Goal: Complete application form

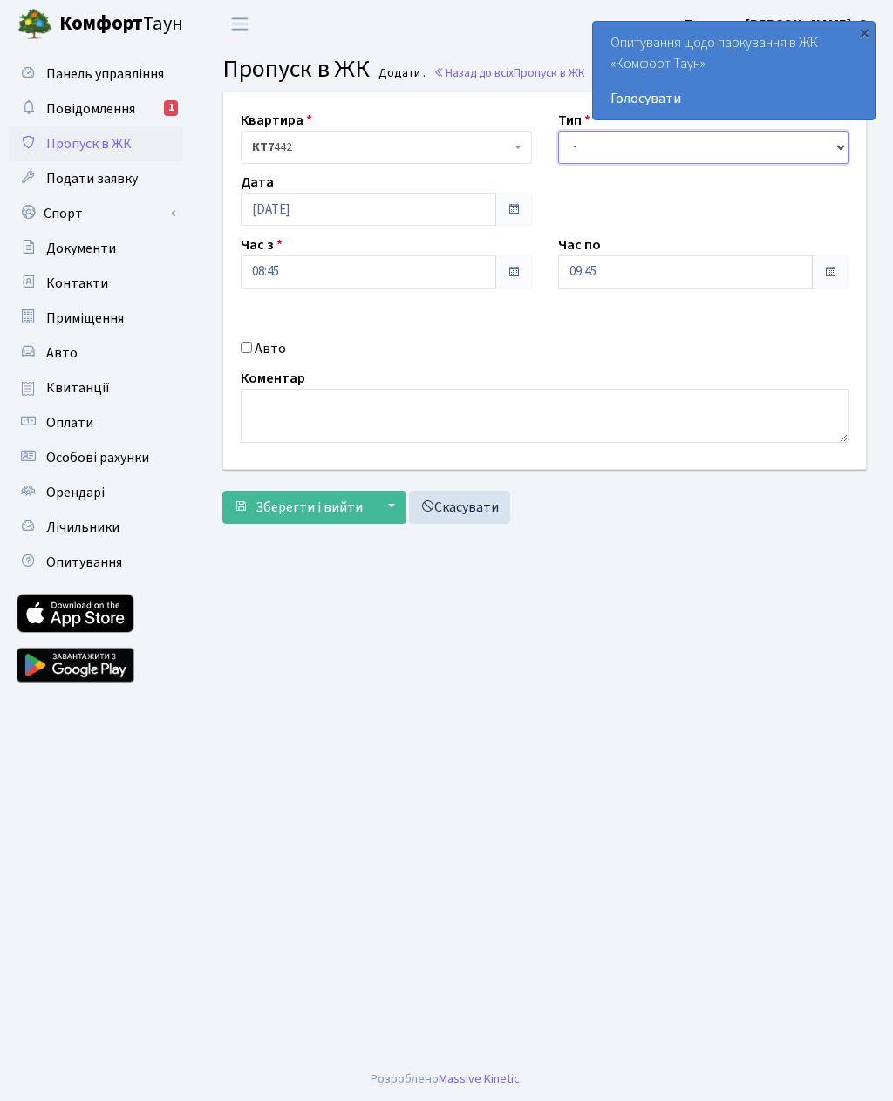
click at [588, 160] on select "- Доставка Таксі Гості Сервіс" at bounding box center [703, 147] width 291 height 33
select select "3"
click at [581, 270] on input "09:45" at bounding box center [685, 271] width 255 height 33
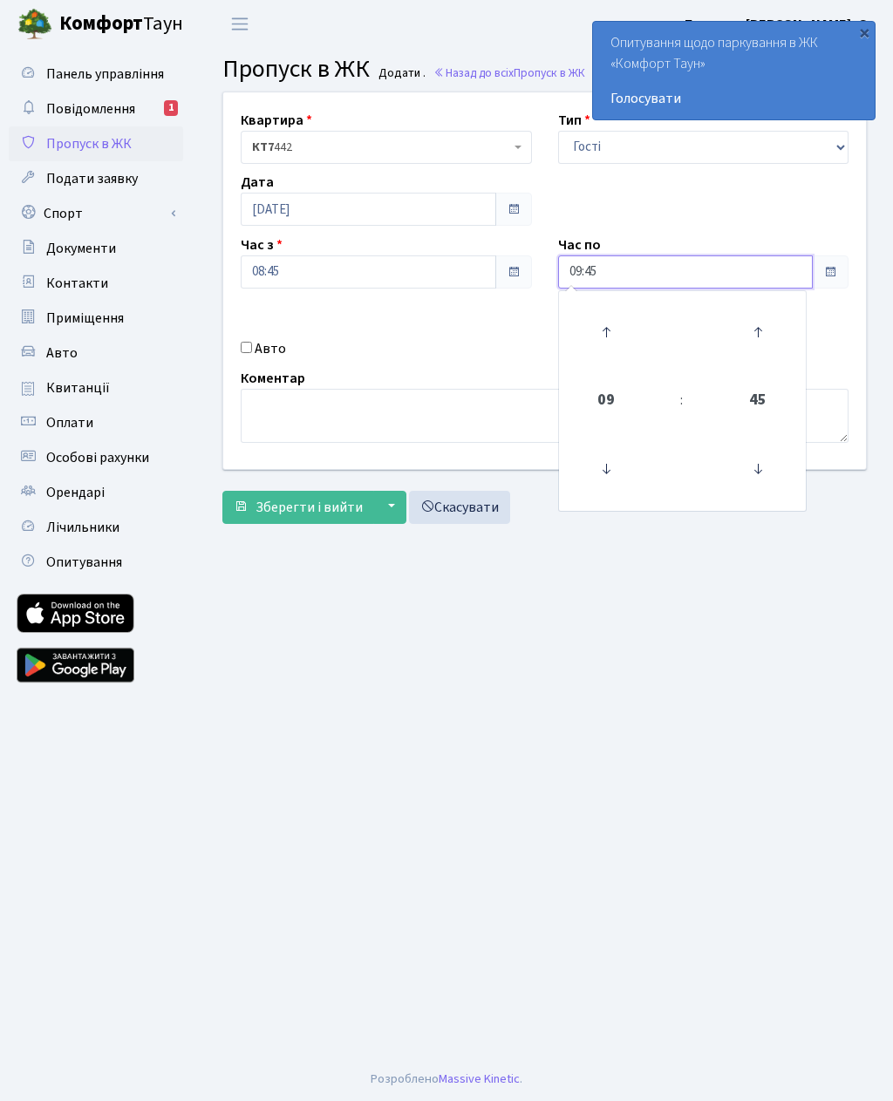
click at [596, 323] on icon at bounding box center [605, 332] width 47 height 47
click at [597, 329] on icon at bounding box center [605, 332] width 47 height 47
type input "11:45"
click at [473, 668] on main "Admin Пропуск в ЖК Додати Пропуск в ЖК Додати . Назад до всіх Пропуск в ЖК Квар…" at bounding box center [544, 552] width 696 height 1009
click at [236, 346] on div "Авто" at bounding box center [386, 348] width 317 height 21
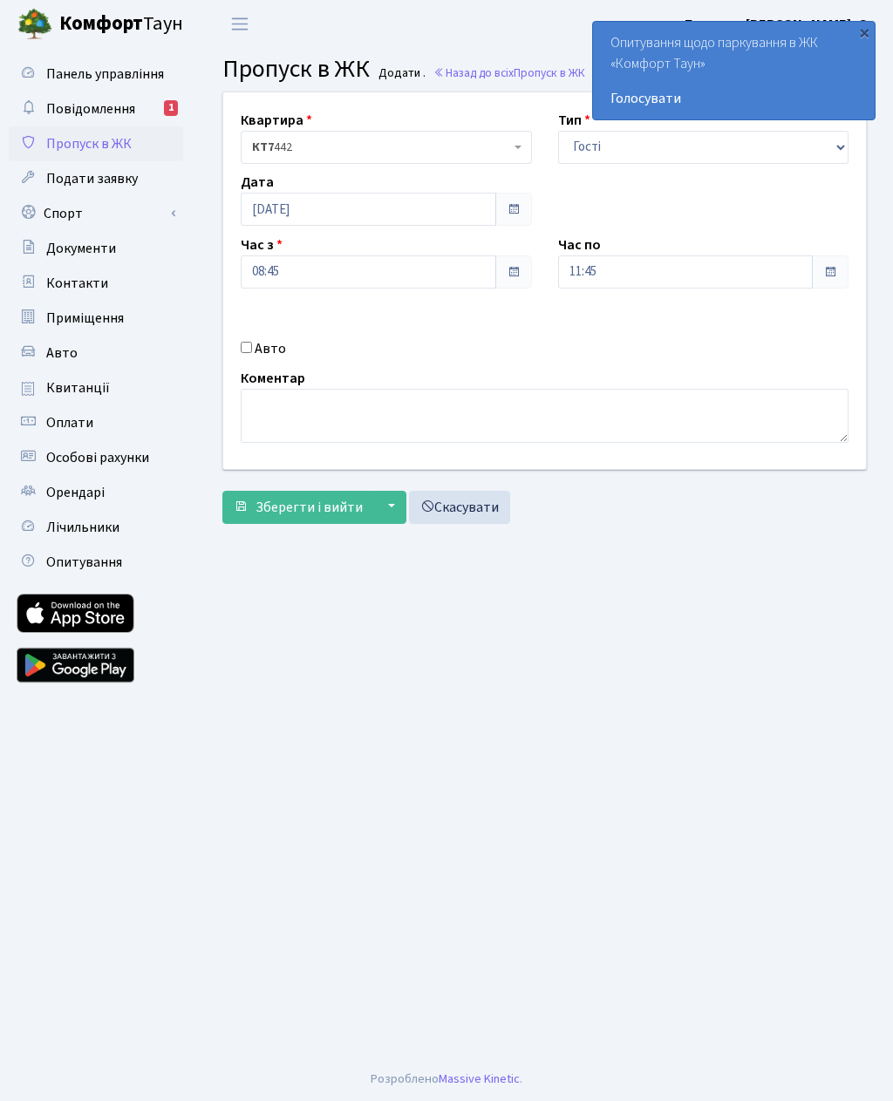
click at [247, 348] on input "Авто" at bounding box center [246, 347] width 11 height 11
checkbox input "true"
click at [262, 395] on textarea at bounding box center [545, 416] width 608 height 54
click at [612, 322] on input "text" at bounding box center [703, 333] width 291 height 33
paste input "АІ4348РМ"
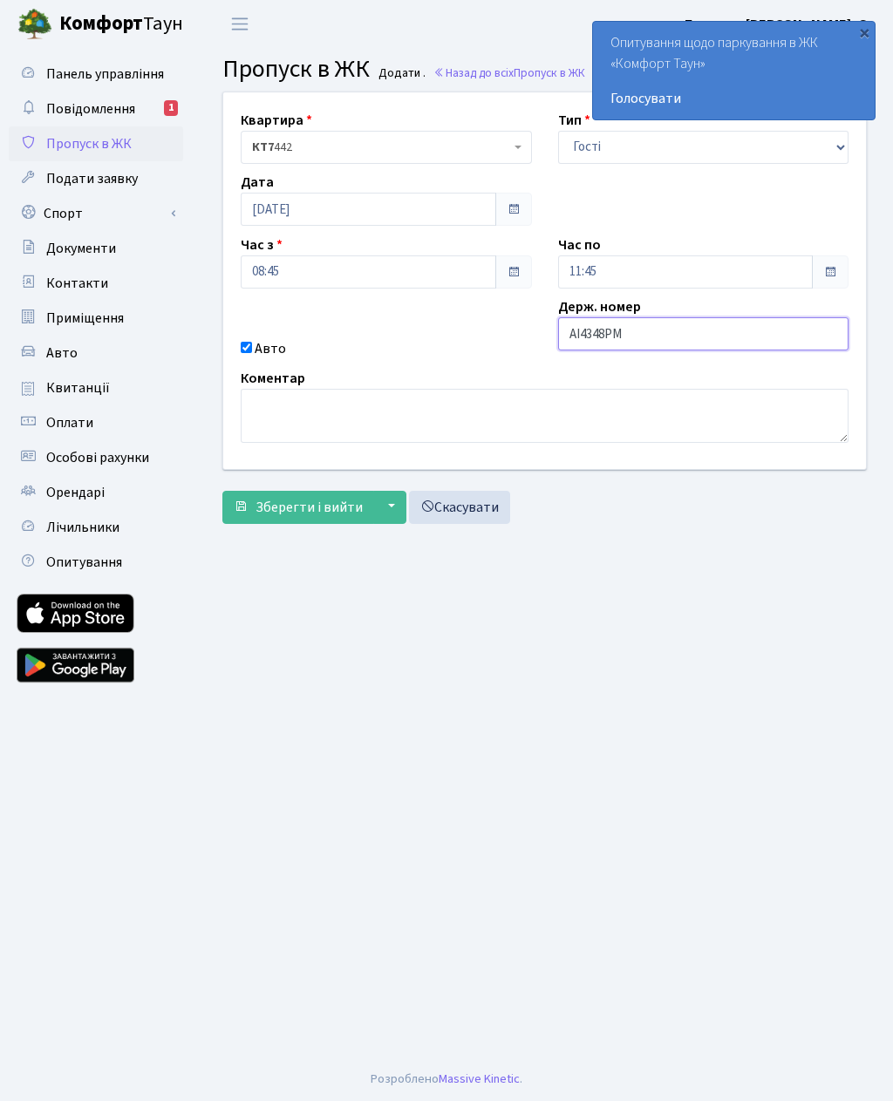
type input "АІ4348РМ"
click at [246, 521] on button "Зберегти і вийти" at bounding box center [298, 507] width 152 height 33
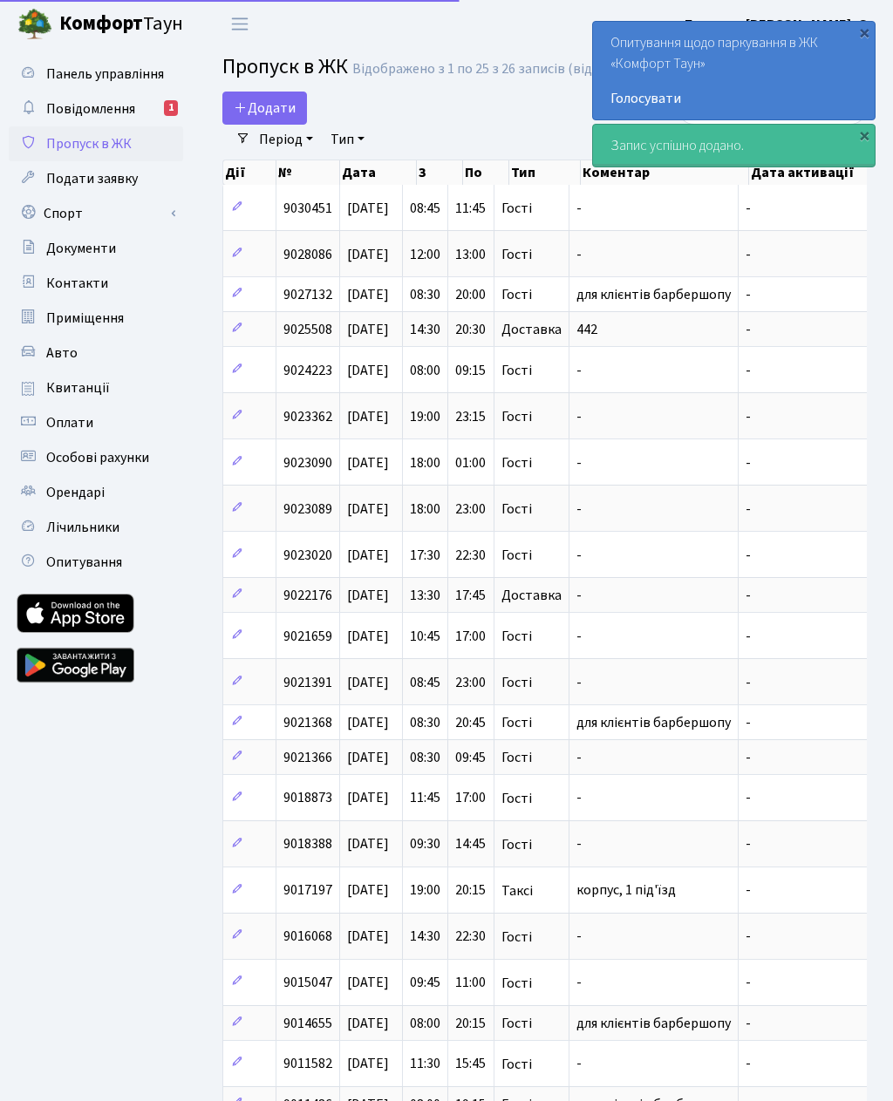
select select "25"
